Goal: Find contact information: Find contact information

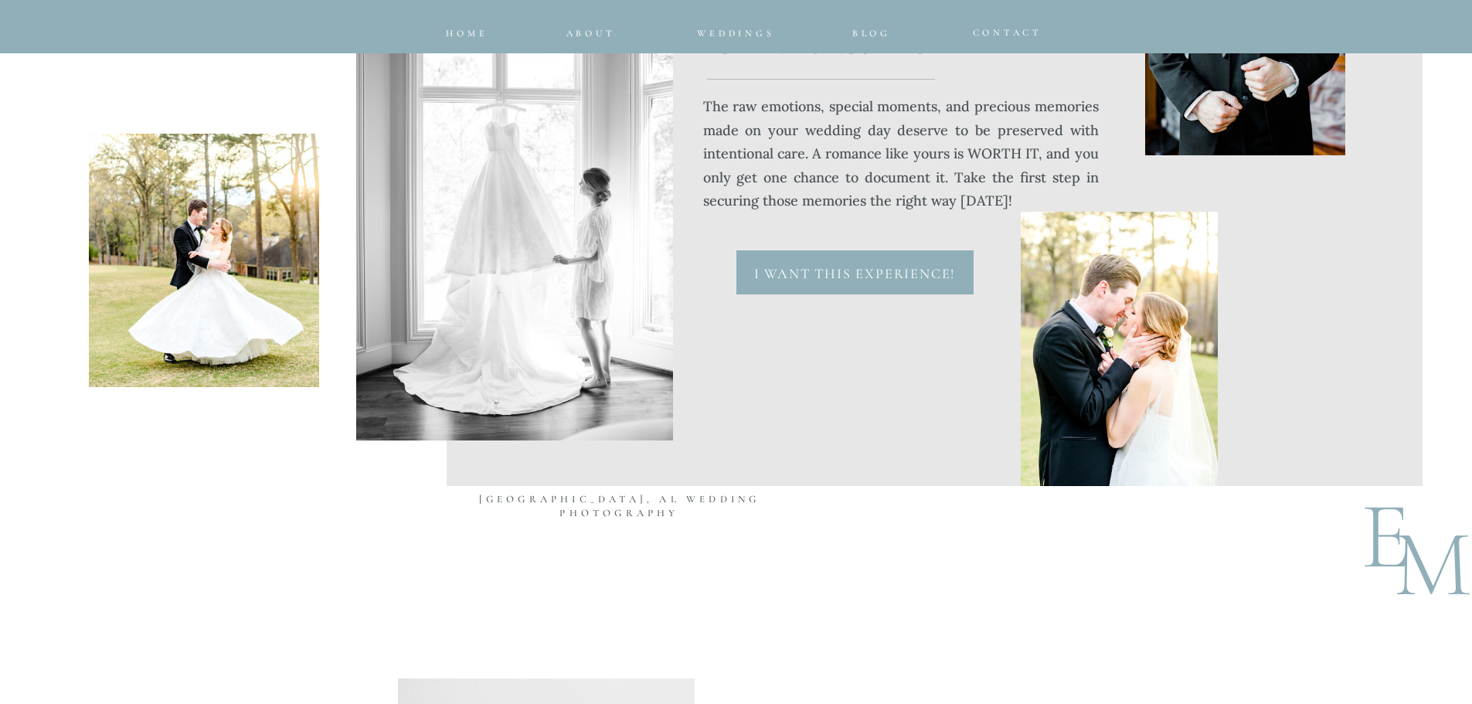
scroll to position [6568, 0]
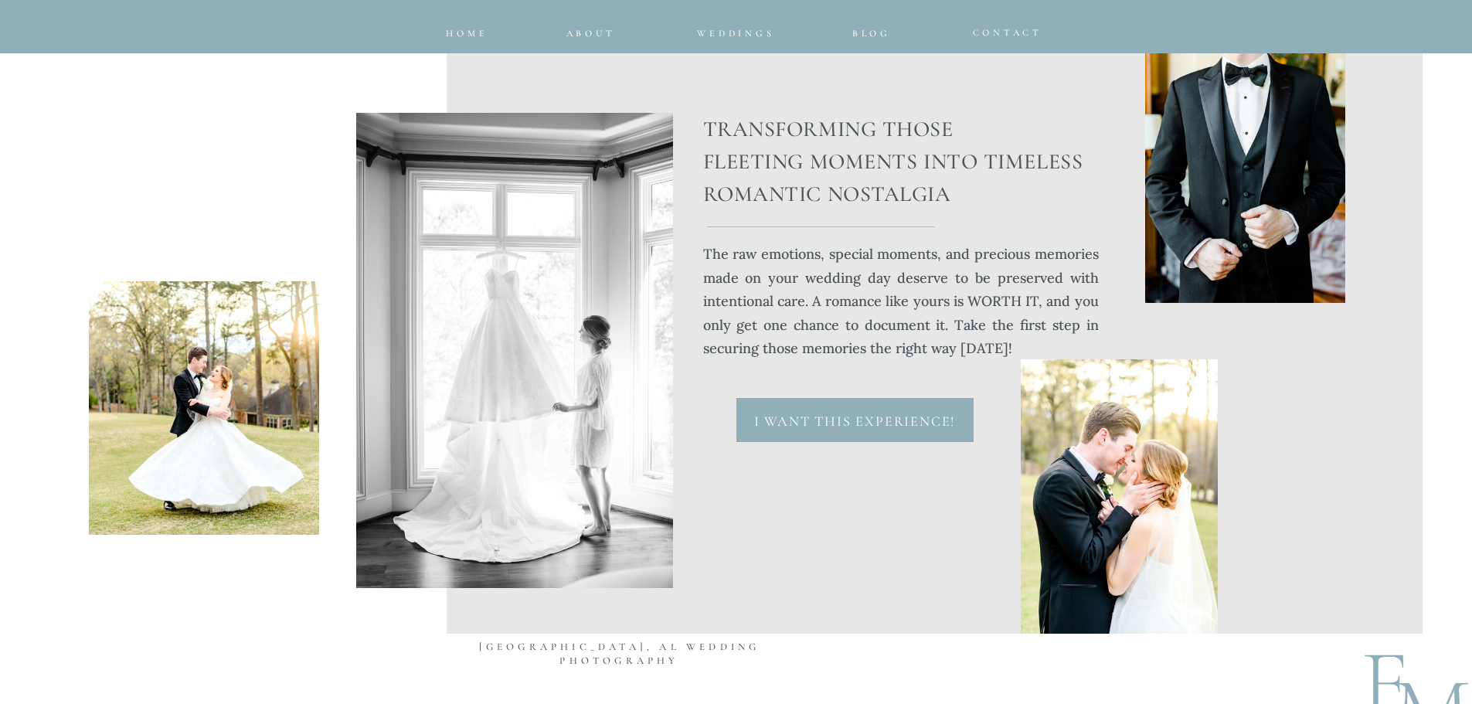
click at [827, 409] on p "I want this experience!" at bounding box center [855, 417] width 211 height 19
click at [808, 431] on div at bounding box center [854, 420] width 237 height 44
click at [784, 421] on p "I want this experience!" at bounding box center [855, 417] width 211 height 19
click at [765, 36] on span "Weddings" at bounding box center [735, 33] width 77 height 11
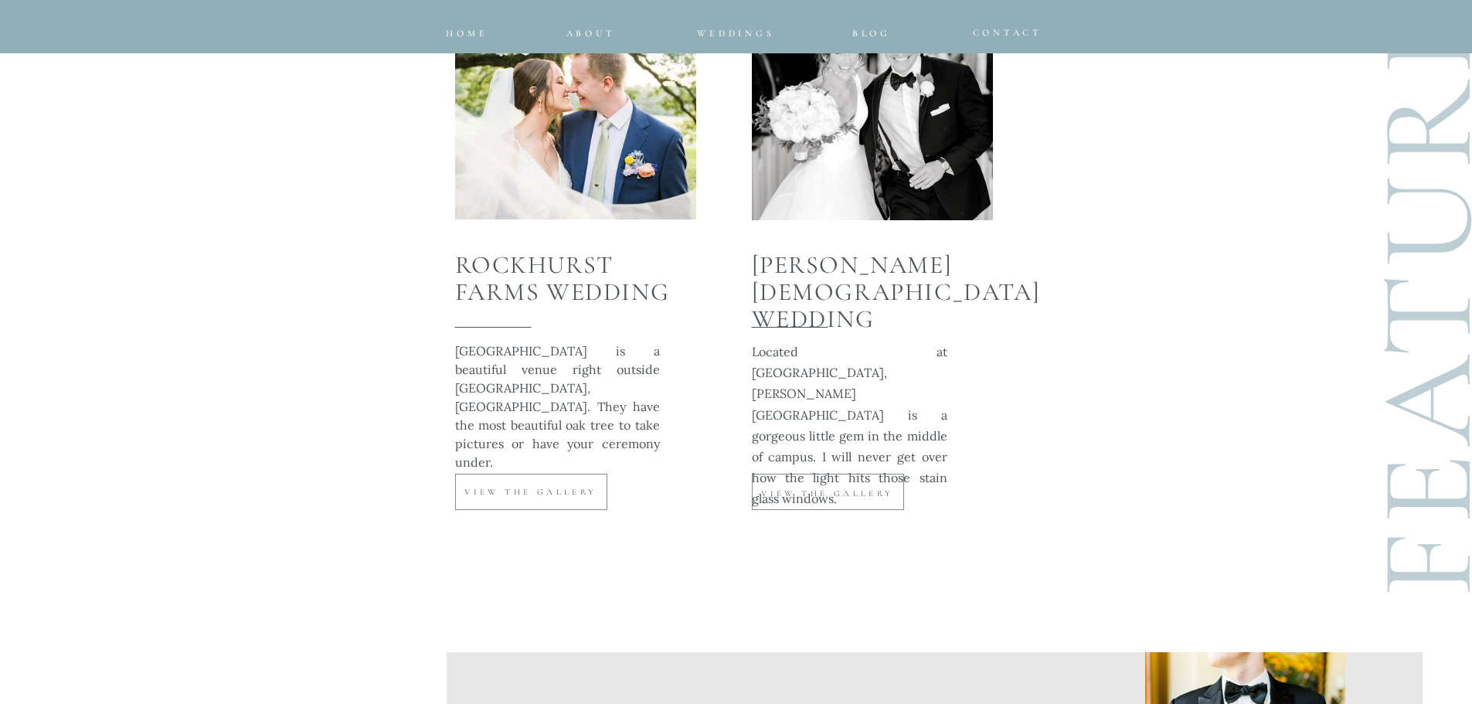
scroll to position [5641, 0]
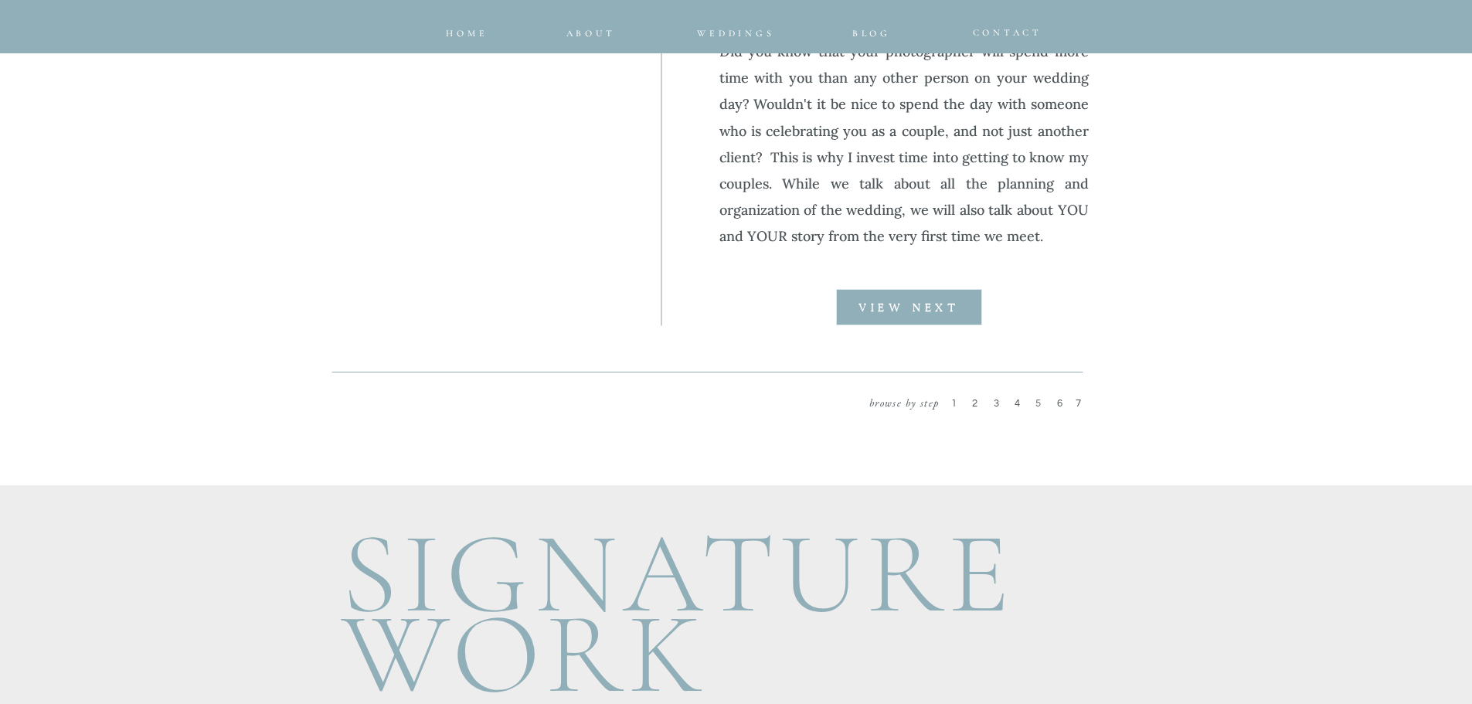
scroll to position [2086, 0]
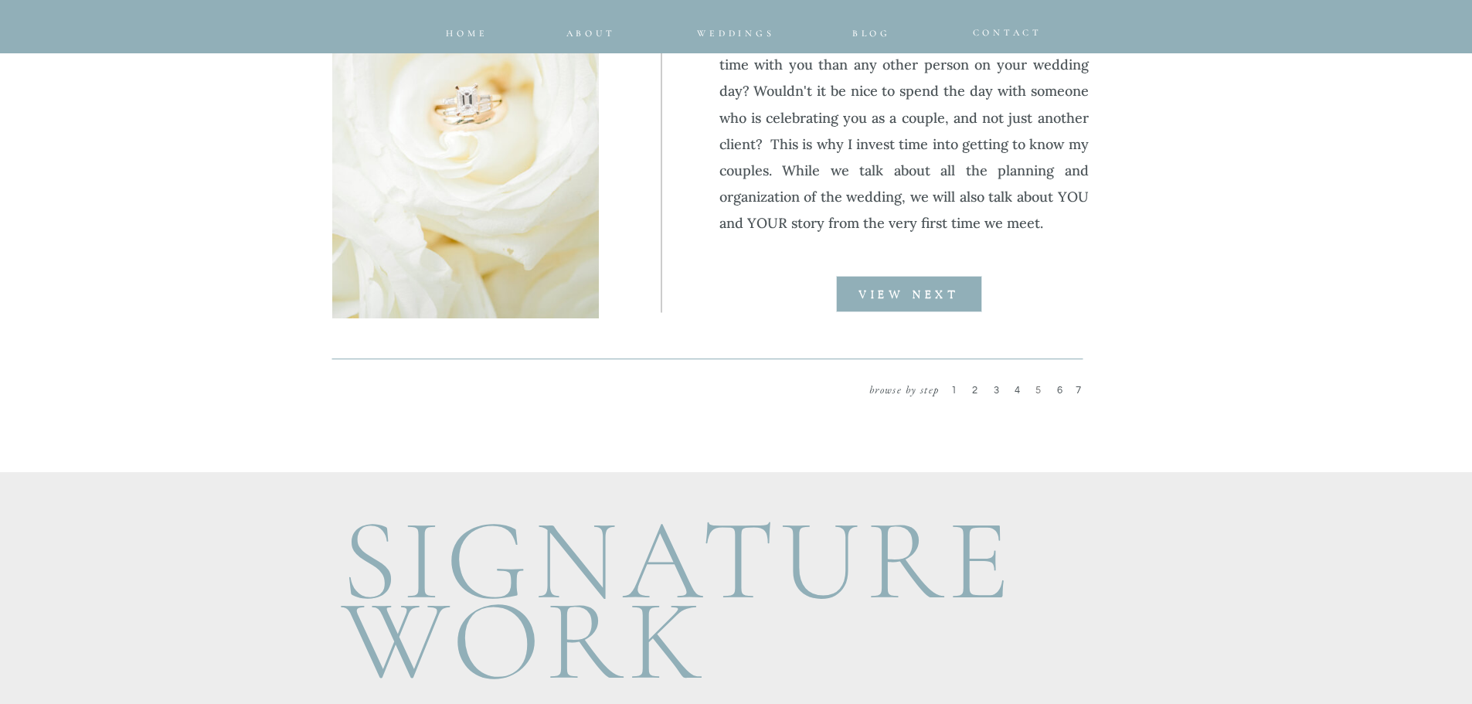
click at [923, 301] on p "VIEW NEXT" at bounding box center [909, 294] width 147 height 12
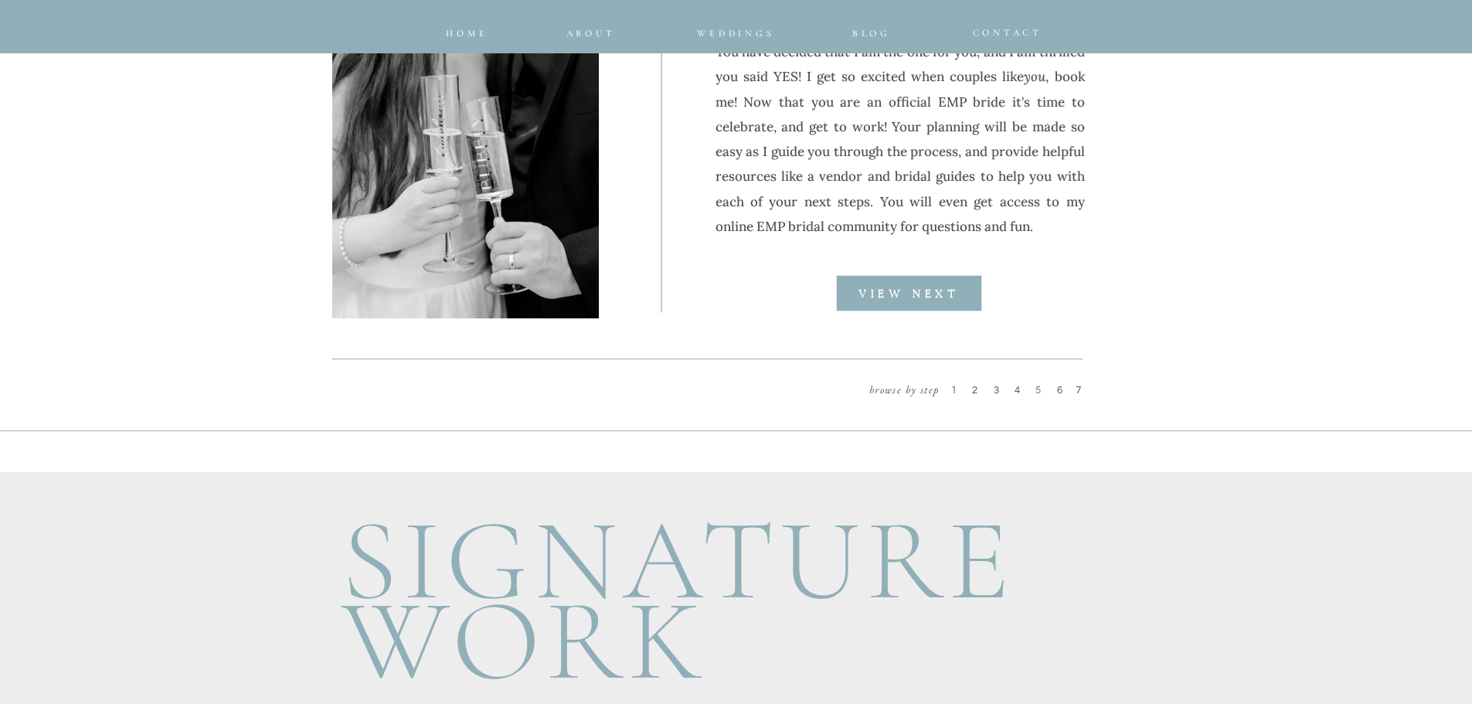
click at [923, 301] on div at bounding box center [909, 293] width 146 height 36
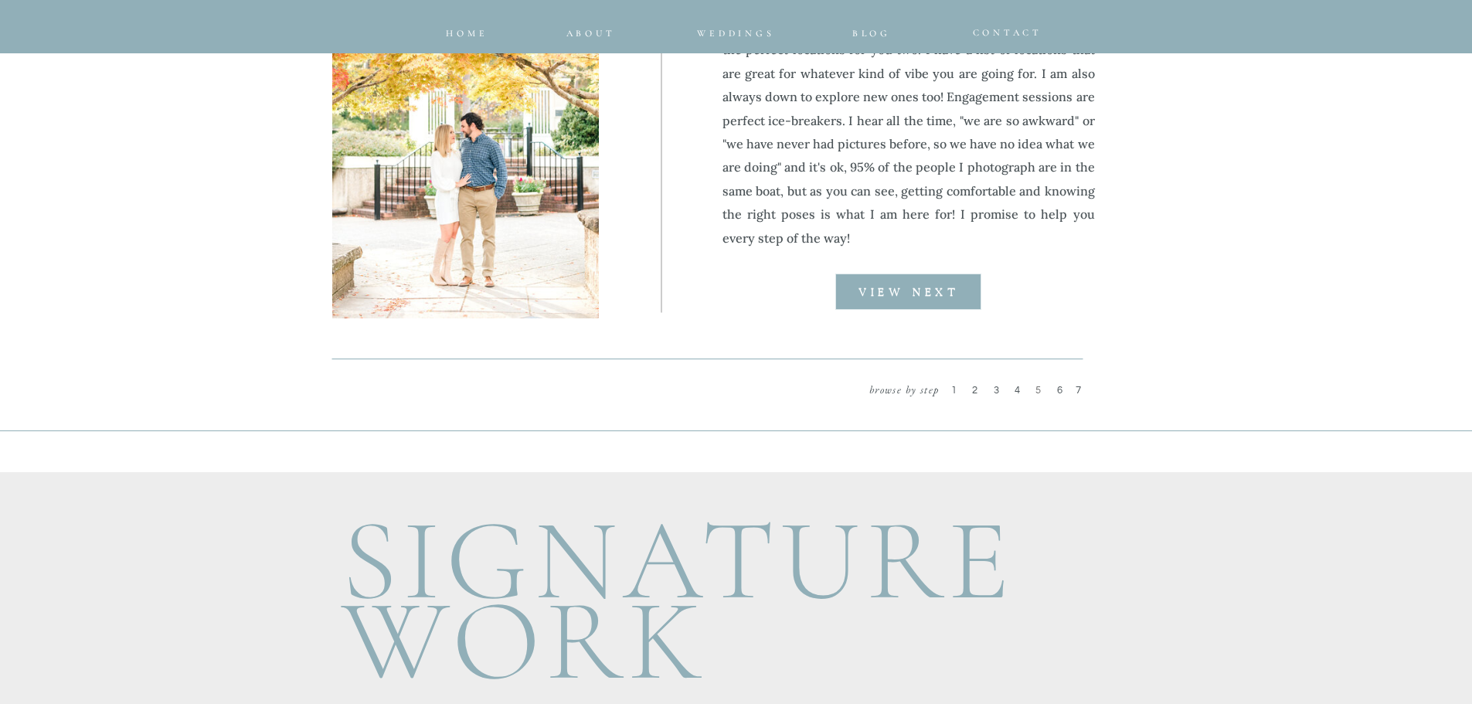
click at [923, 301] on div at bounding box center [908, 292] width 146 height 36
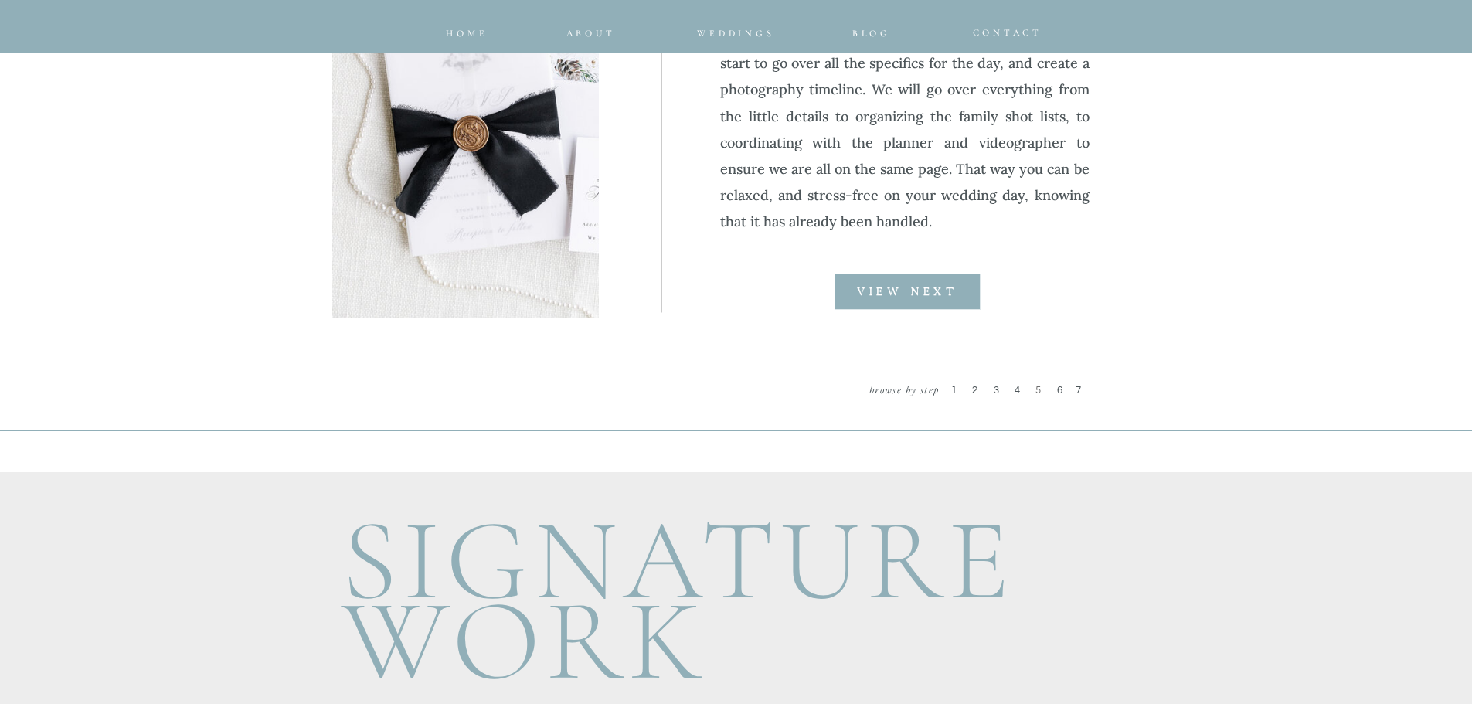
click at [923, 301] on div at bounding box center [908, 292] width 146 height 36
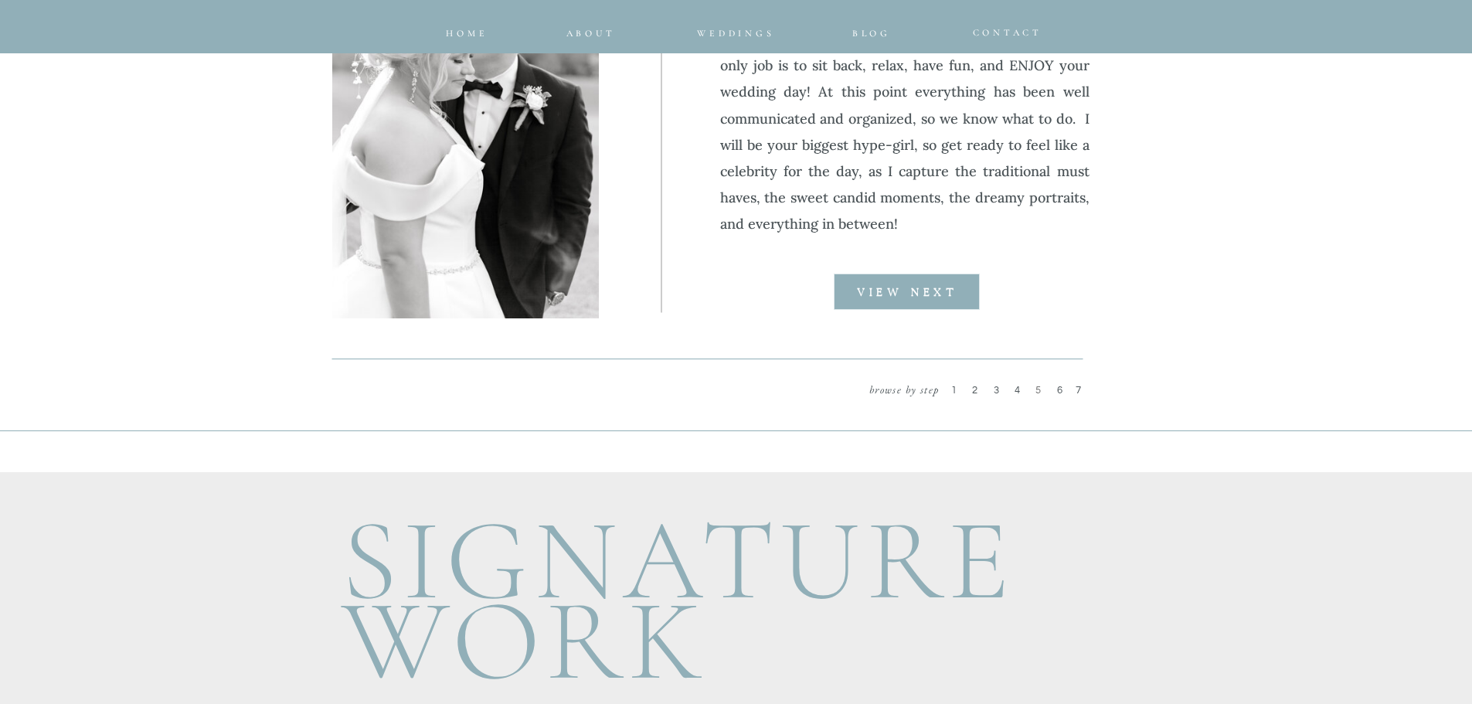
click at [923, 301] on div at bounding box center [907, 292] width 146 height 36
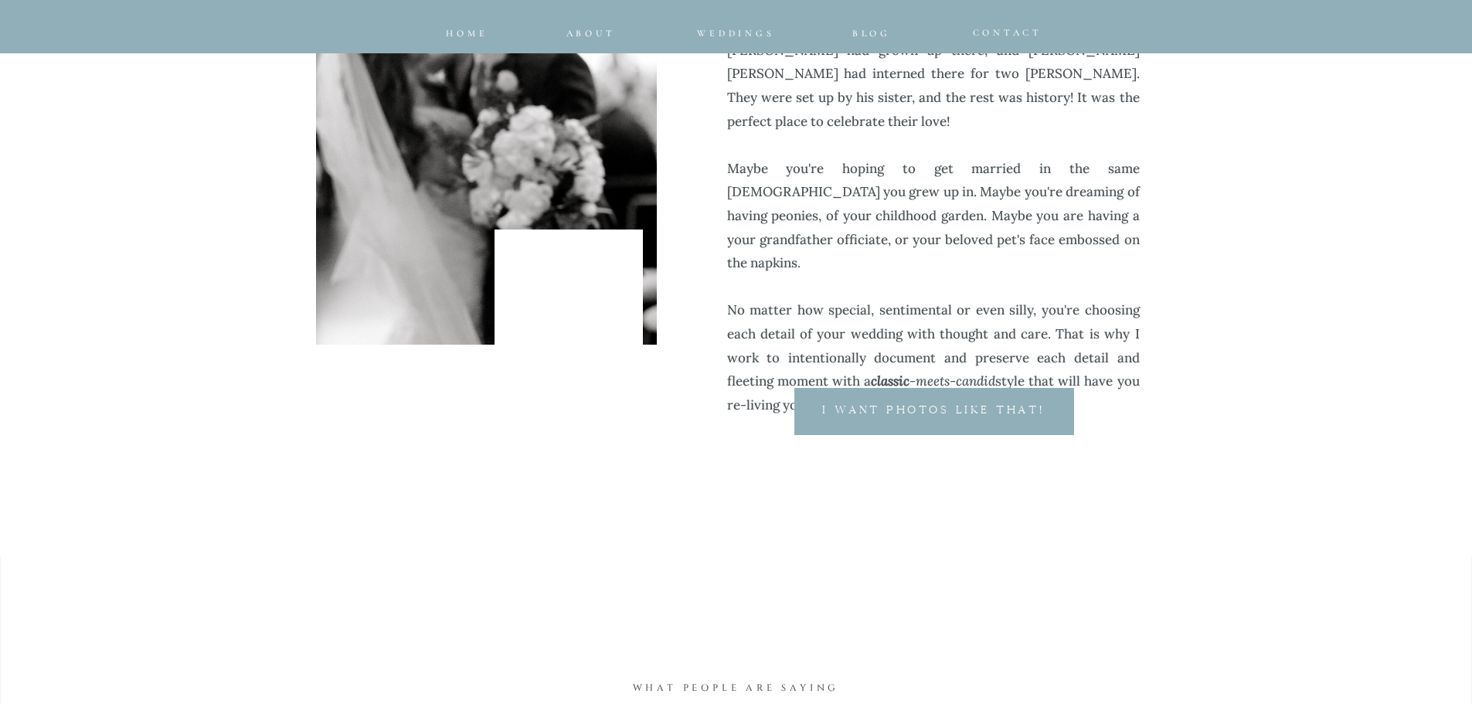
scroll to position [613, 0]
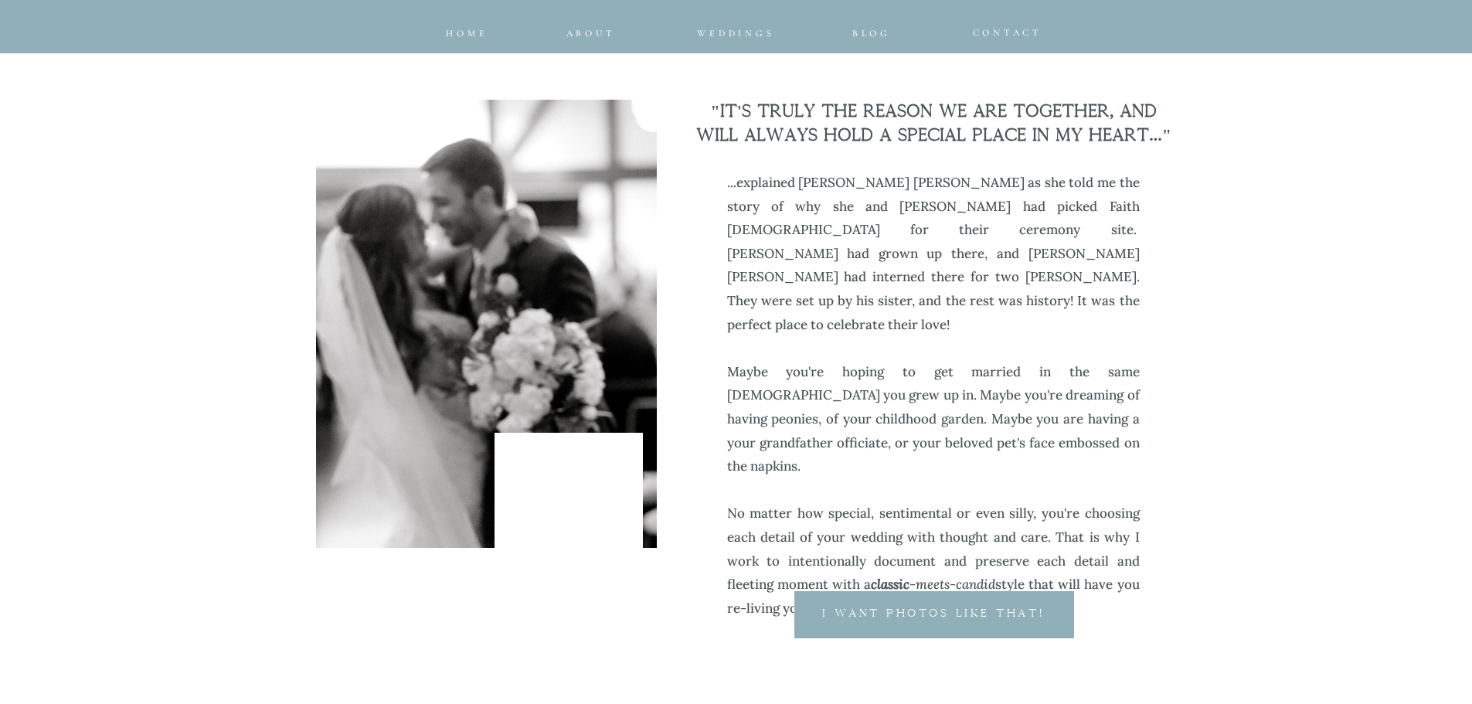
click at [996, 618] on p "I want photos like that!" at bounding box center [933, 616] width 293 height 19
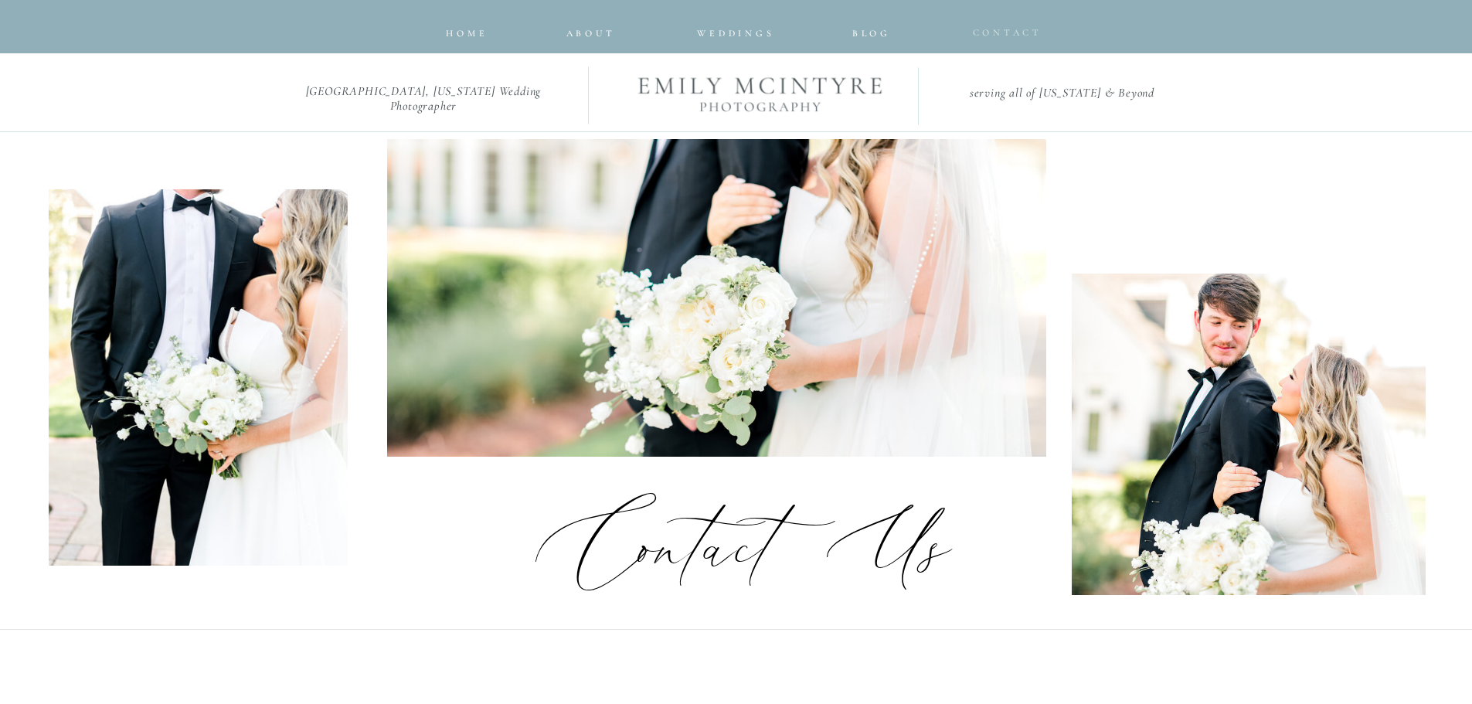
click at [976, 25] on nav "CONTACT" at bounding box center [1001, 29] width 56 height 10
click at [1025, 39] on div at bounding box center [736, 26] width 1472 height 53
click at [1025, 33] on span "CONTACT" at bounding box center [1008, 32] width 70 height 11
